Goal: Navigation & Orientation: Find specific page/section

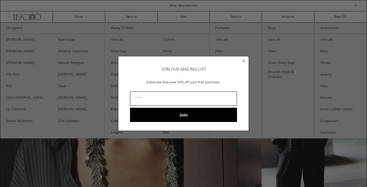
click at [243, 58] on circle "Close dialog" at bounding box center [244, 61] width 6 height 6
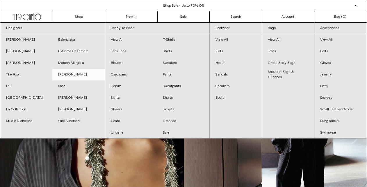
click at [72, 74] on link "[PERSON_NAME]" at bounding box center [78, 75] width 52 height 12
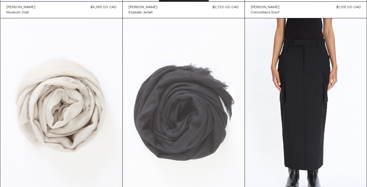
scroll to position [813, 0]
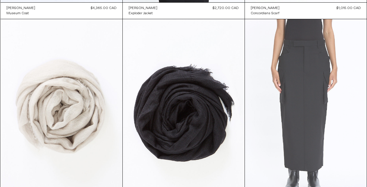
click at [290, 65] on at bounding box center [306, 110] width 122 height 183
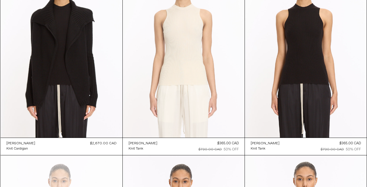
scroll to position [1277, 0]
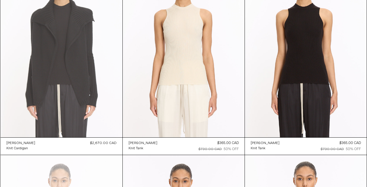
click at [105, 56] on at bounding box center [62, 46] width 122 height 183
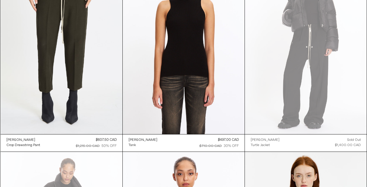
scroll to position [2056, 0]
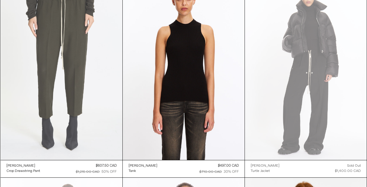
click at [108, 64] on at bounding box center [62, 68] width 122 height 183
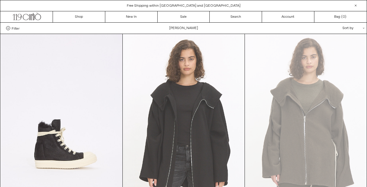
scroll to position [0, 0]
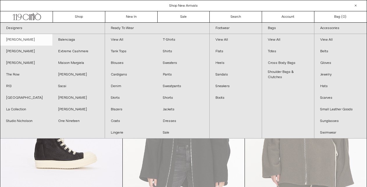
click at [33, 40] on link "[PERSON_NAME]" at bounding box center [26, 40] width 52 height 12
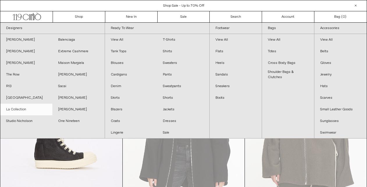
click at [34, 109] on link "La Collection" at bounding box center [26, 110] width 52 height 12
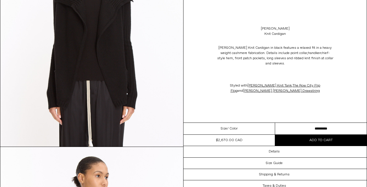
scroll to position [26, 0]
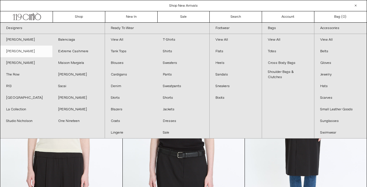
click at [36, 52] on link "[PERSON_NAME]" at bounding box center [26, 52] width 52 height 12
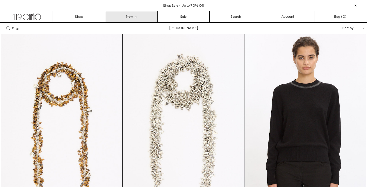
click at [126, 17] on link "New In" at bounding box center [131, 16] width 52 height 11
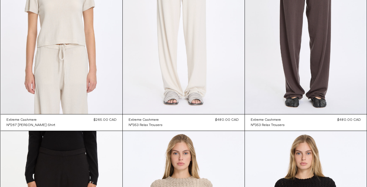
scroll to position [8299, 0]
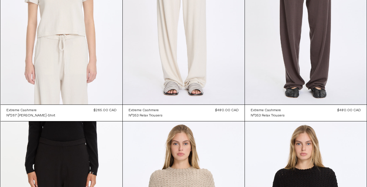
click at [97, 74] on at bounding box center [62, 13] width 122 height 183
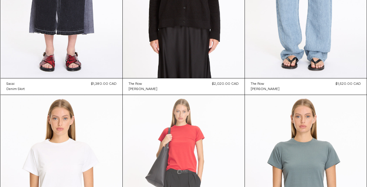
scroll to position [12896, 0]
